Goal: Task Accomplishment & Management: Manage account settings

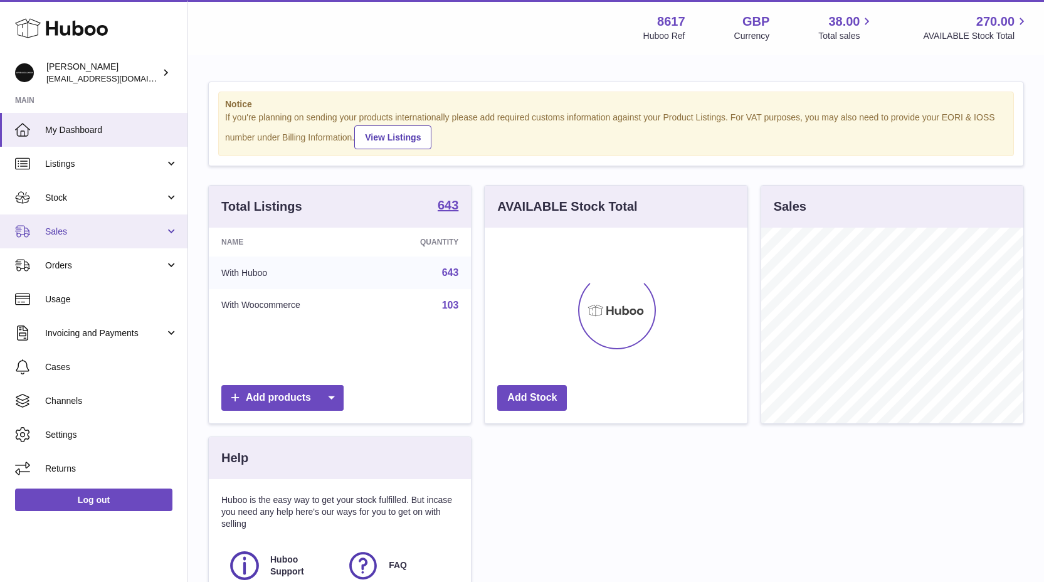
scroll to position [196, 263]
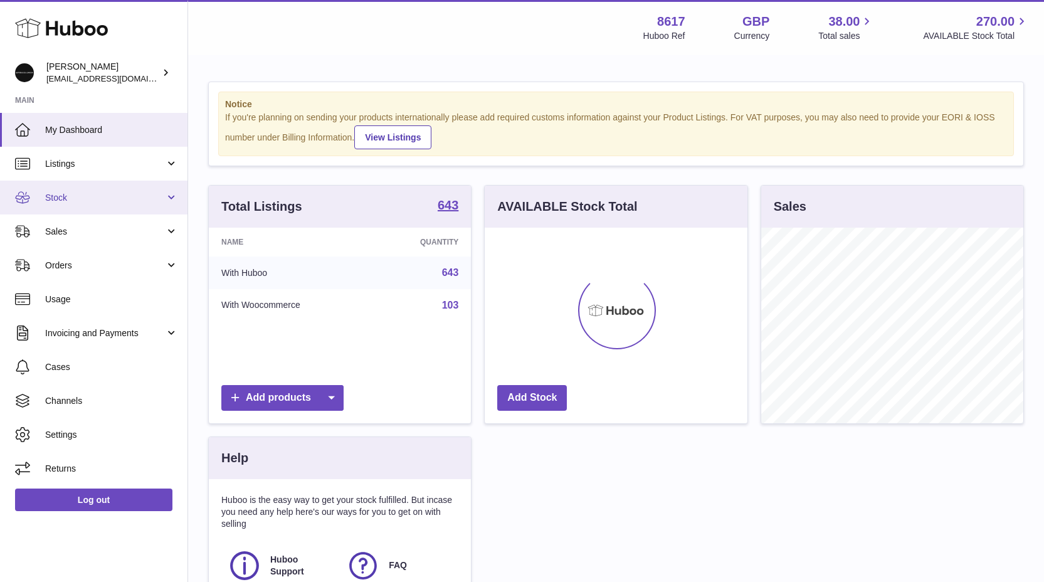
click at [95, 197] on span "Stock" at bounding box center [105, 198] width 120 height 12
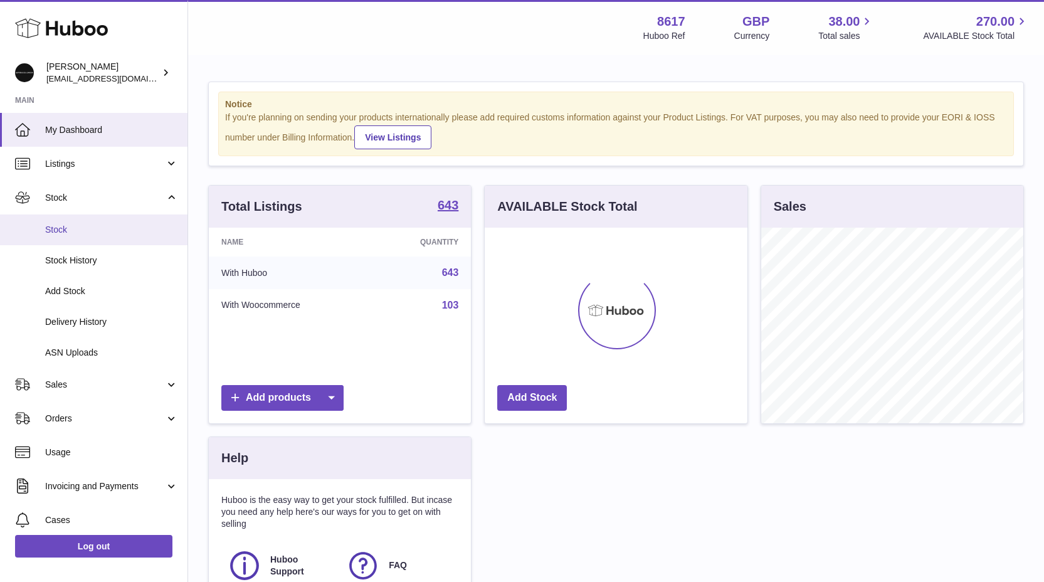
click at [100, 224] on span "Stock" at bounding box center [111, 230] width 133 height 12
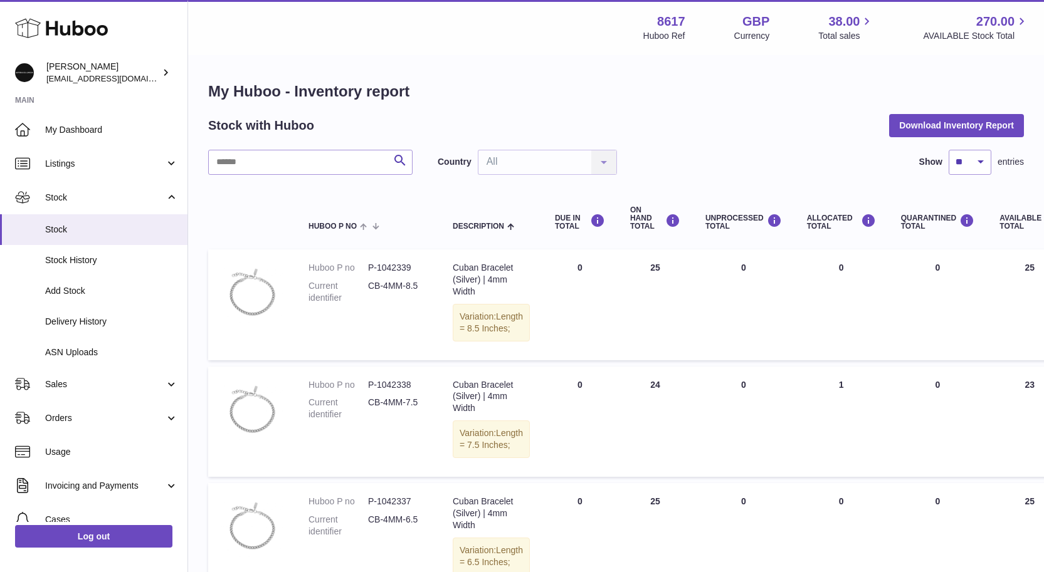
click at [630, 212] on div "ON HAND Total" at bounding box center [655, 218] width 50 height 25
click at [630, 218] on div "ON HAND Total" at bounding box center [655, 218] width 50 height 25
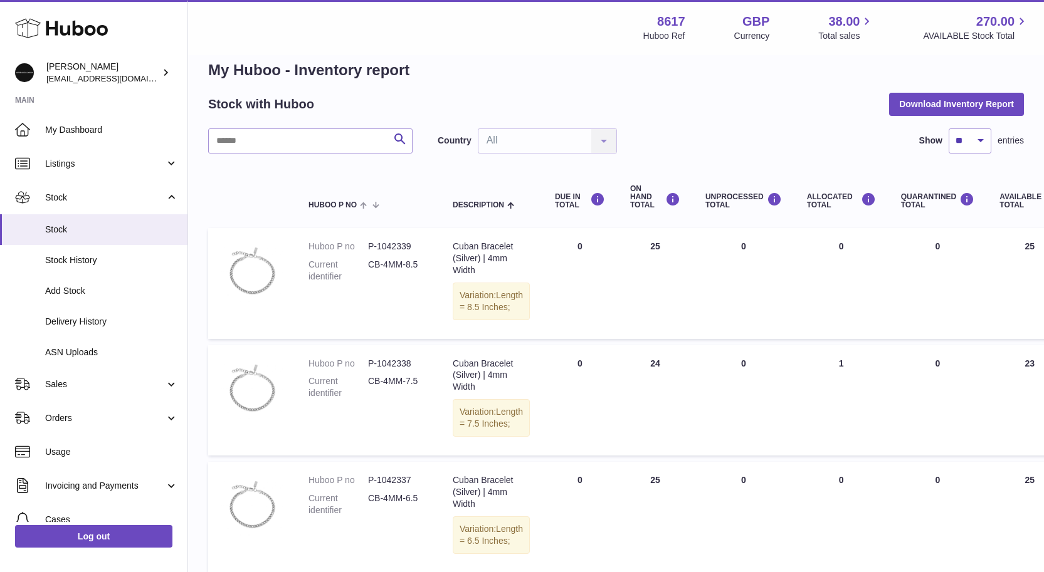
scroll to position [23, 0]
click at [630, 187] on div "ON HAND Total" at bounding box center [655, 195] width 50 height 25
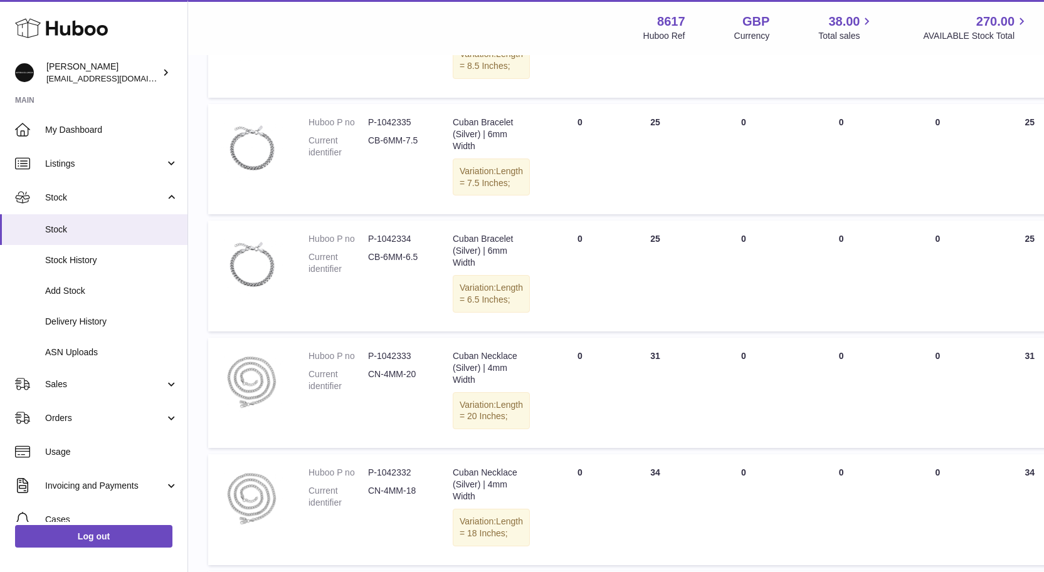
scroll to position [0, 0]
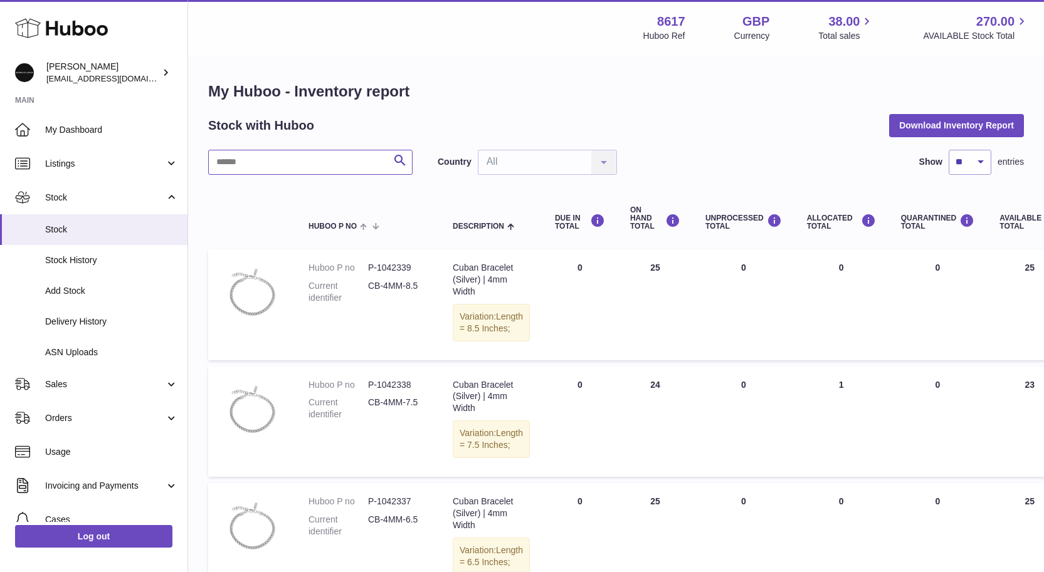
click at [257, 169] on input "text" at bounding box center [310, 162] width 204 height 25
type input "*****"
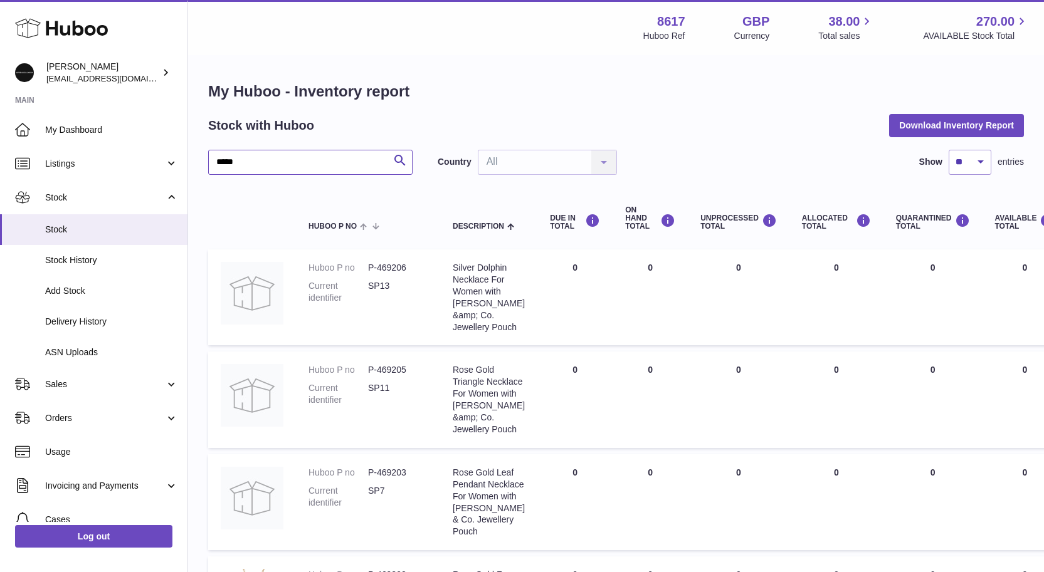
scroll to position [442, 0]
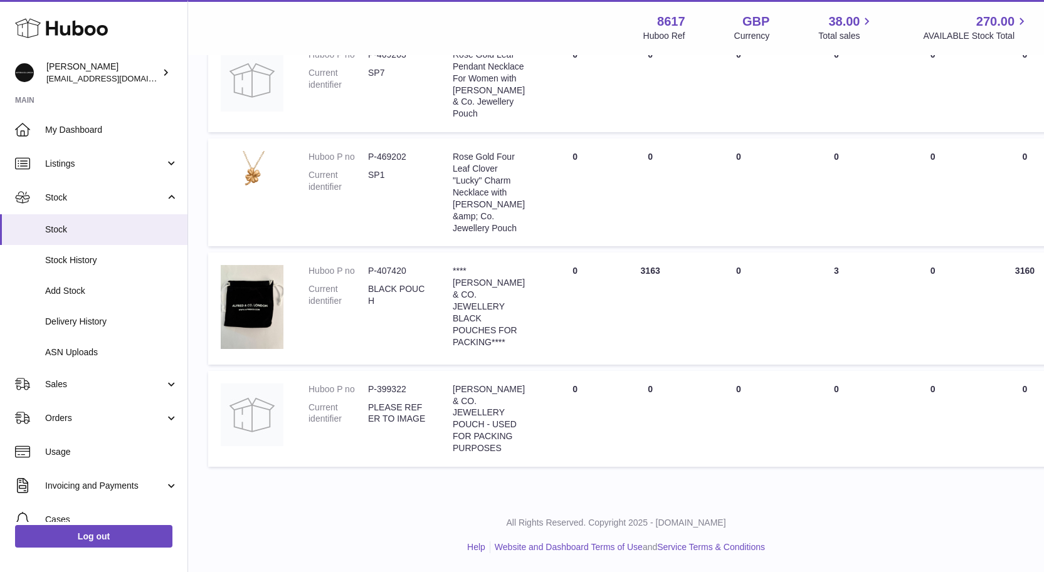
click at [389, 271] on dd "P-407420" at bounding box center [398, 271] width 60 height 12
copy dd "407420"
